Goal: Task Accomplishment & Management: Use online tool/utility

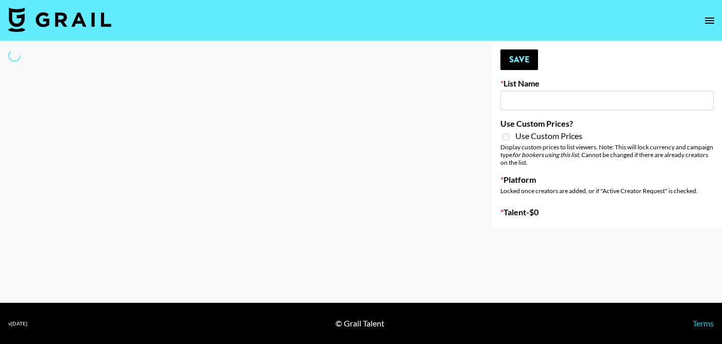
click at [534, 105] on input at bounding box center [607, 101] width 213 height 20
click at [526, 98] on input at bounding box center [607, 101] width 213 height 20
type input "[PERSON_NAME] Live"
select select "Song"
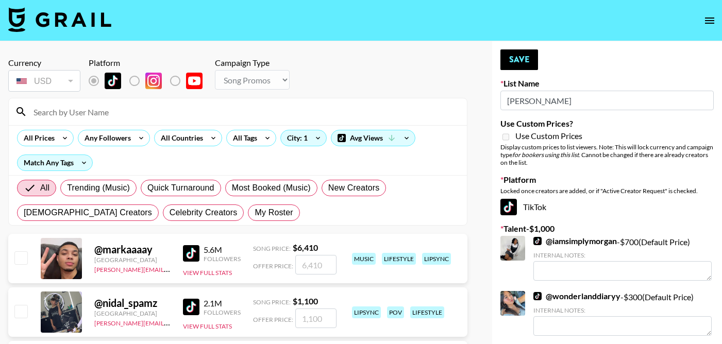
type input "[PERSON_NAME]"
click at [104, 114] on input at bounding box center [244, 112] width 434 height 16
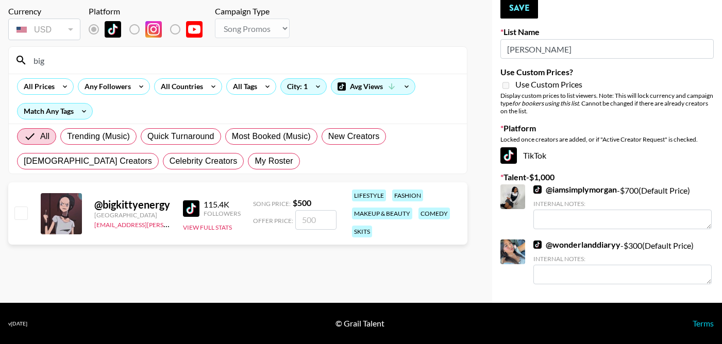
scroll to position [46, 0]
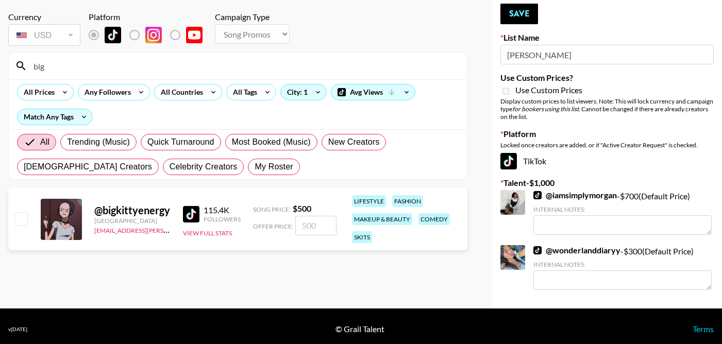
type input "big"
click at [19, 218] on input "checkbox" at bounding box center [20, 218] width 12 height 12
checkbox input "true"
type input "500"
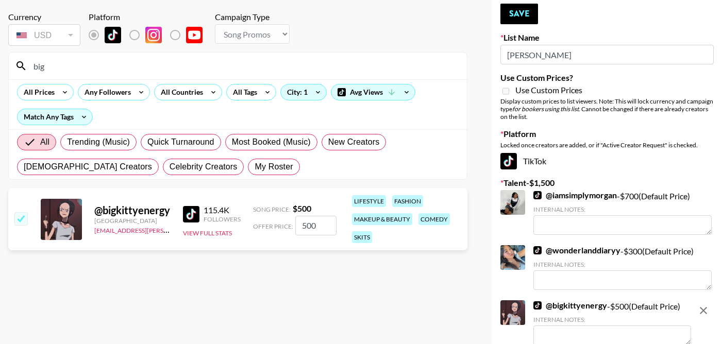
click at [309, 224] on input "500" at bounding box center [315, 226] width 41 height 20
click at [305, 224] on input "500" at bounding box center [315, 226] width 41 height 20
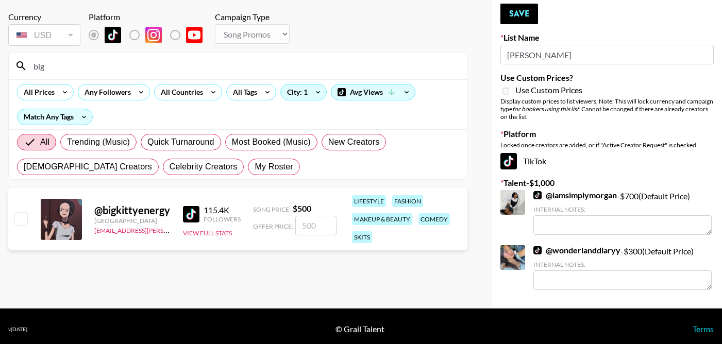
checkbox input "true"
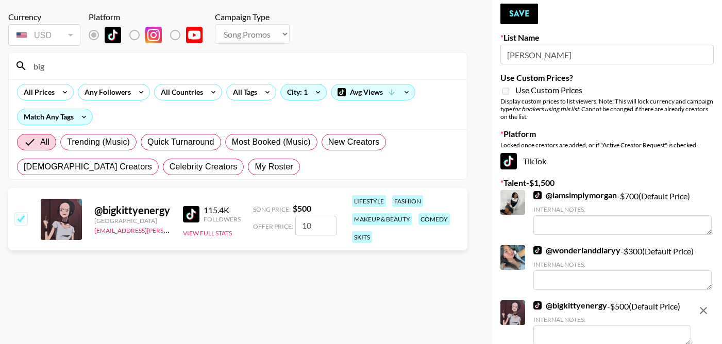
type input "1"
checkbox input "false"
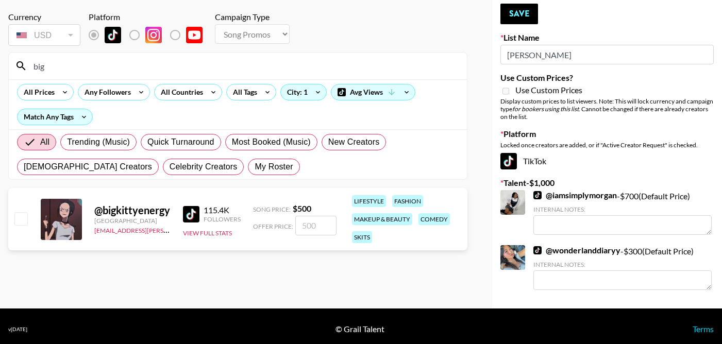
checkbox input "true"
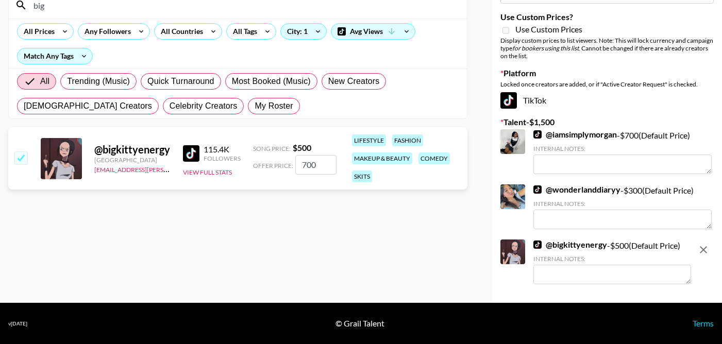
scroll to position [25, 0]
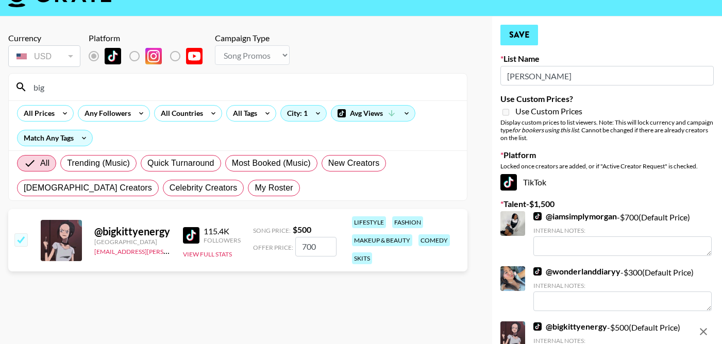
type input "700"
click at [527, 37] on button "Save" at bounding box center [520, 35] width 38 height 21
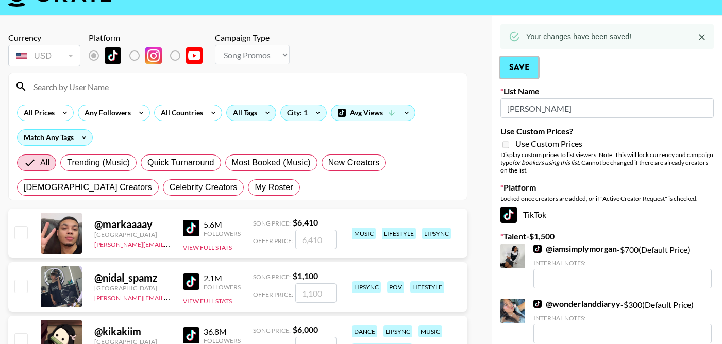
scroll to position [0, 0]
